Goal: Transaction & Acquisition: Register for event/course

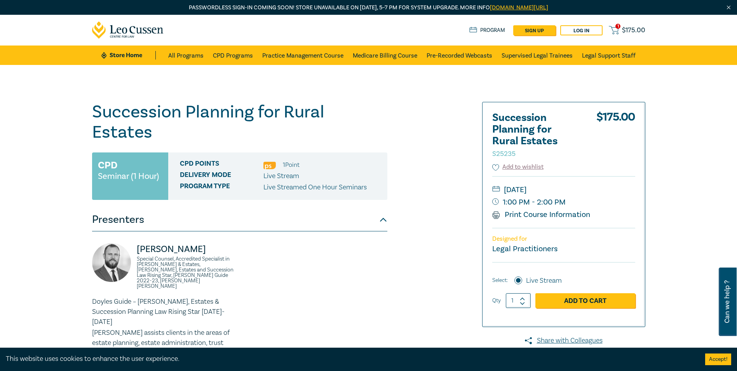
click at [627, 31] on span "$ 175.00" at bounding box center [633, 30] width 23 height 9
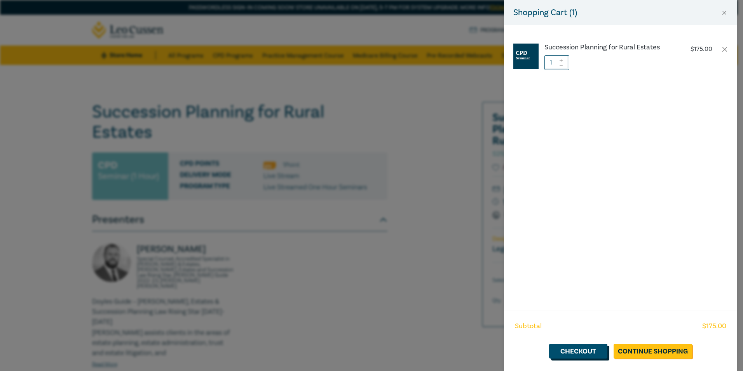
click at [589, 352] on link "Checkout" at bounding box center [578, 350] width 58 height 15
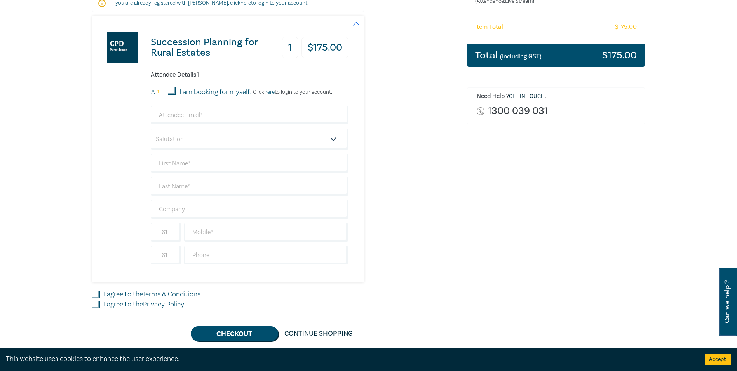
scroll to position [155, 0]
click at [201, 115] on input "email" at bounding box center [250, 114] width 198 height 19
type input "l"
type input "claire@cmat.com.au"
click at [206, 141] on select "Salutation Mr. Mrs. Ms. Miss Dr. Prof. Other" at bounding box center [250, 138] width 198 height 21
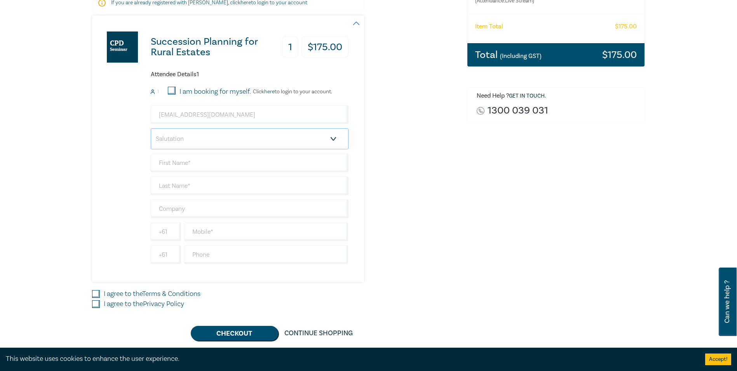
select select "Ms."
click at [151, 128] on select "Salutation Mr. Mrs. Ms. Miss Dr. Prof. Other" at bounding box center [250, 138] width 198 height 21
click at [238, 162] on input "text" at bounding box center [250, 162] width 198 height 19
type input "[PERSON_NAME]"
click at [164, 188] on input "text" at bounding box center [250, 185] width 198 height 19
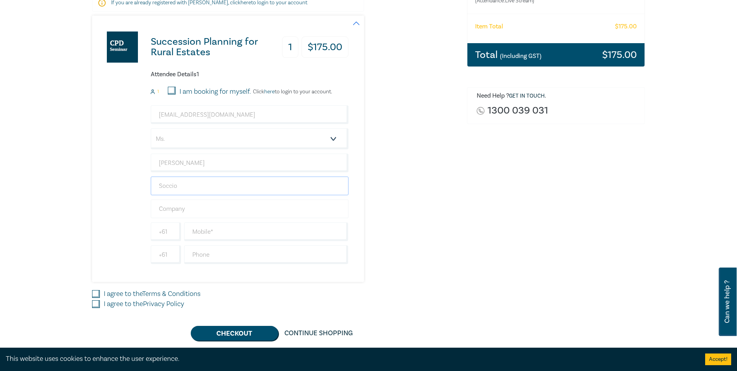
type input "Soccio"
click at [160, 203] on input "text" at bounding box center [250, 208] width 198 height 19
type input "[PERSON_NAME] & [PERSON_NAME]"
click at [130, 215] on div "Succession Planning for Rural Estates 1 $ 175.00 Attendee Details 1 1 I am book…" at bounding box center [220, 149] width 256 height 266
click at [213, 229] on input "text" at bounding box center [266, 231] width 164 height 19
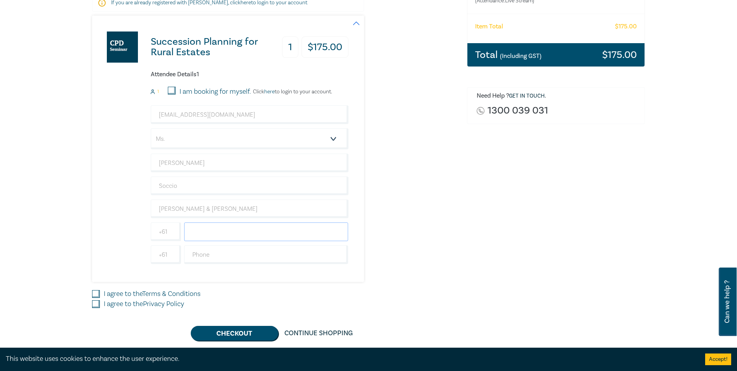
click at [216, 227] on input "text" at bounding box center [266, 231] width 164 height 19
type input "58621444"
click at [196, 256] on input "text" at bounding box center [266, 254] width 164 height 19
drag, startPoint x: 192, startPoint y: 254, endPoint x: 201, endPoint y: 255, distance: 9.8
click at [192, 254] on input "58621444" at bounding box center [266, 254] width 164 height 19
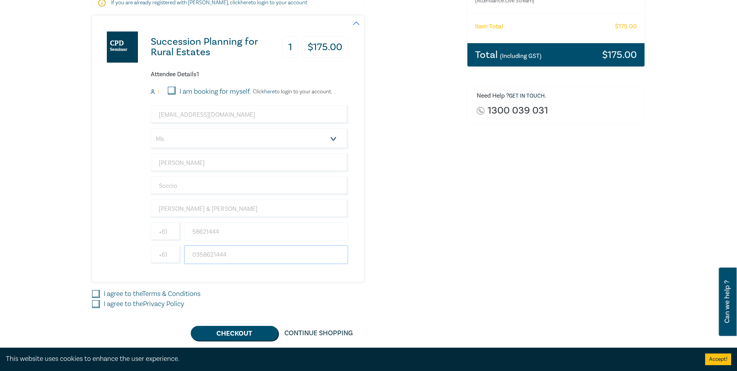
type input "0358621444"
drag, startPoint x: 190, startPoint y: 229, endPoint x: 195, endPoint y: 231, distance: 5.4
click at [191, 230] on input "58621444" at bounding box center [266, 231] width 164 height 19
type input "0358621444"
click at [92, 292] on input "I agree to the Terms & Conditions" at bounding box center [96, 294] width 8 height 8
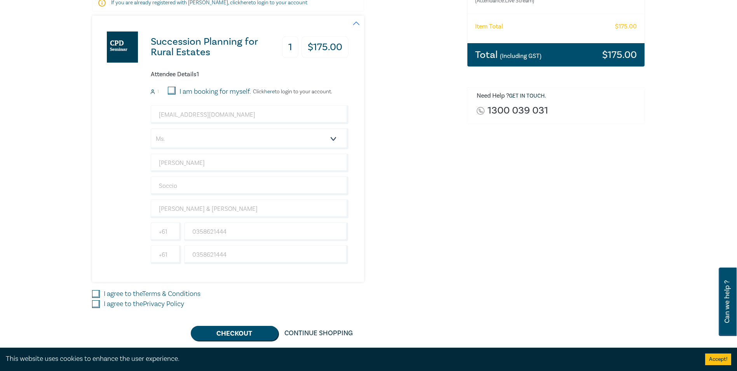
checkbox input "true"
click at [97, 301] on input "I agree to the Privacy Policy" at bounding box center [96, 304] width 8 height 8
checkbox input "true"
click at [174, 92] on input "I am booking for myself." at bounding box center [172, 91] width 8 height 8
checkbox input "true"
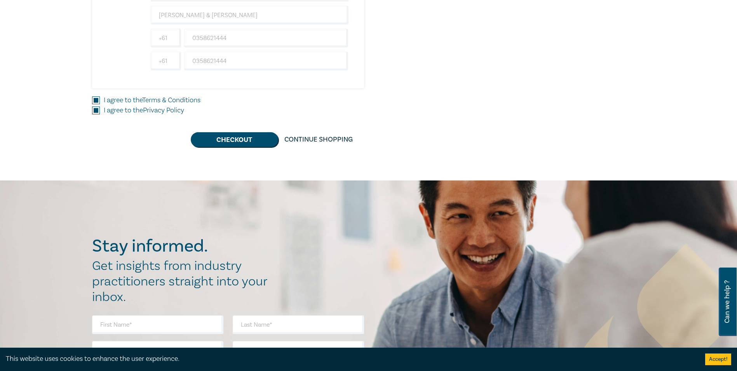
scroll to position [350, 0]
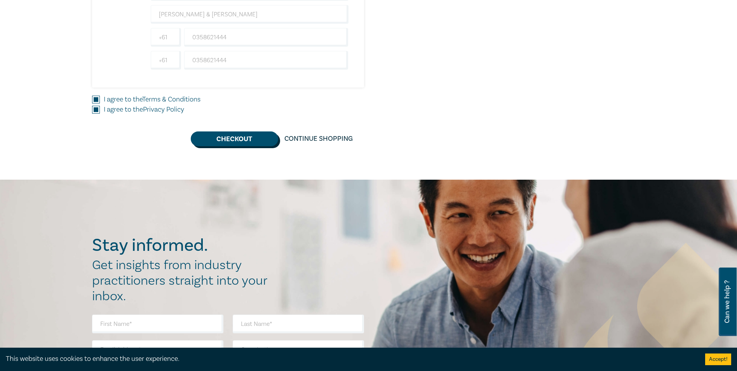
click at [245, 138] on button "Checkout" at bounding box center [234, 138] width 87 height 15
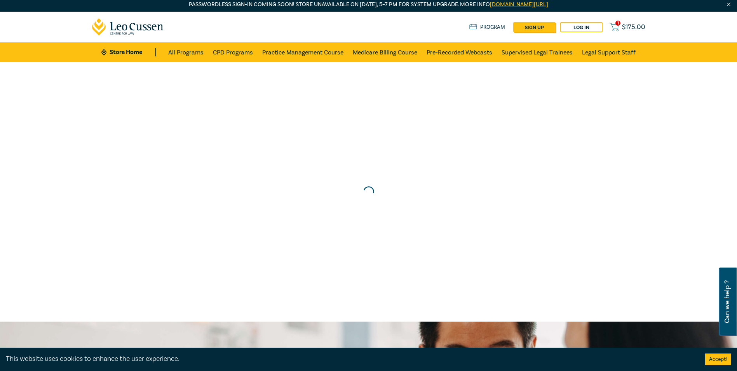
scroll to position [0, 0]
